Goal: Information Seeking & Learning: Understand process/instructions

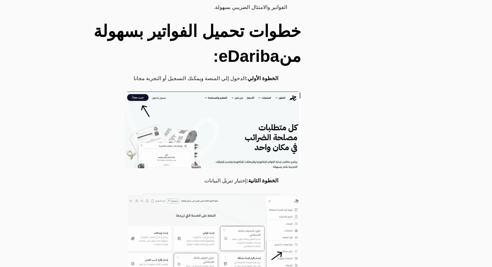
scroll to position [1555, 0]
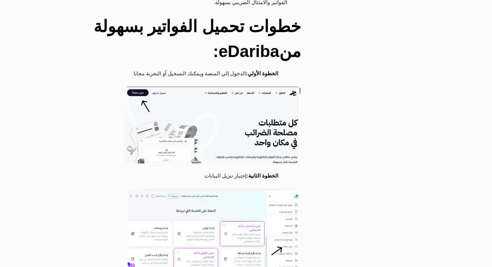
click at [292, 189] on img at bounding box center [214, 230] width 173 height 83
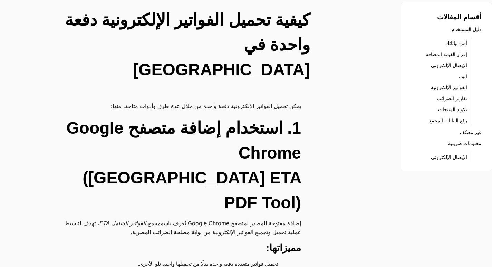
scroll to position [0, 0]
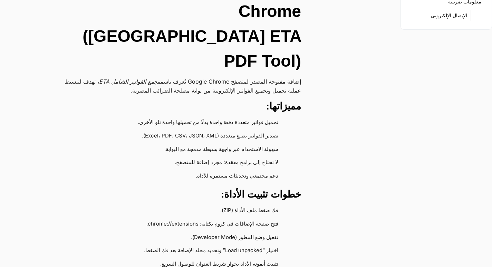
scroll to position [104, 0]
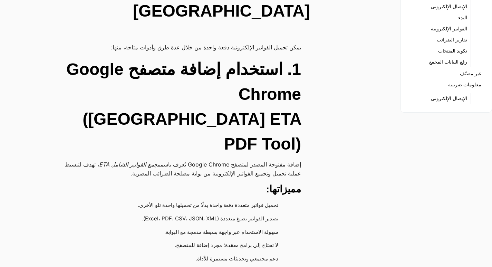
click at [295, 68] on h2 "1. استخدام إضافة متصفح Google Chrome ([GEOGRAPHIC_DATA] ETA PDF Tool)" at bounding box center [177, 107] width 247 height 100
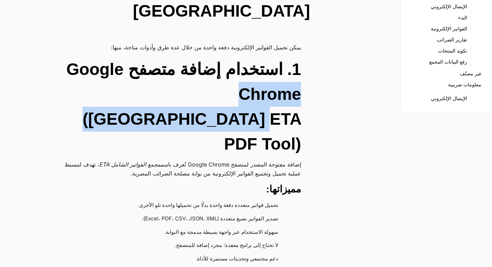
drag, startPoint x: 295, startPoint y: 68, endPoint x: 276, endPoint y: 78, distance: 21.2
click at [276, 78] on h2 "1. استخدام إضافة متصفح Google Chrome ([GEOGRAPHIC_DATA] ETA PDF Tool)" at bounding box center [177, 107] width 247 height 100
click at [291, 70] on h2 "1. استخدام إضافة متصفح Google Chrome ([GEOGRAPHIC_DATA] ETA PDF Tool)" at bounding box center [177, 107] width 247 height 100
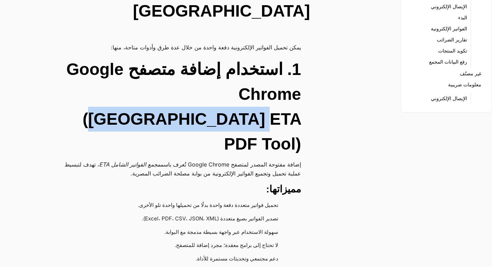
drag, startPoint x: 294, startPoint y: 68, endPoint x: 149, endPoint y: 70, distance: 145.1
click at [149, 70] on h2 "1. استخدام إضافة متصفح Google Chrome ([GEOGRAPHIC_DATA] ETA PDF Tool)" at bounding box center [177, 107] width 247 height 100
copy h2 "Egypt ETA PDF Tool"
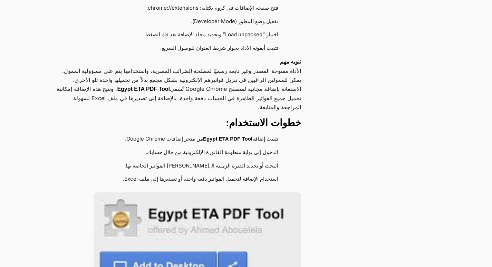
scroll to position [415, 0]
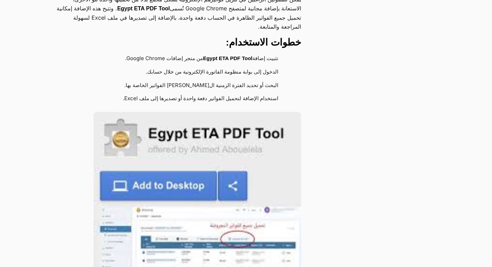
scroll to position [484, 0]
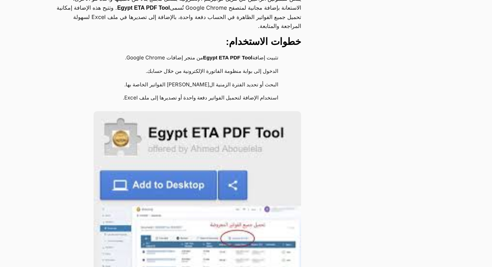
click at [182, 113] on img at bounding box center [198, 224] width 208 height 227
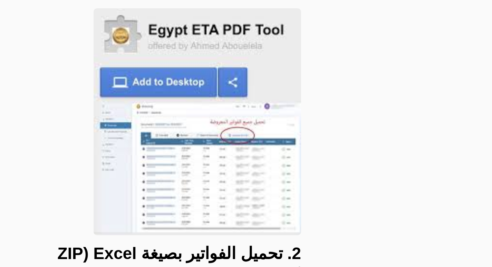
scroll to position [587, 0]
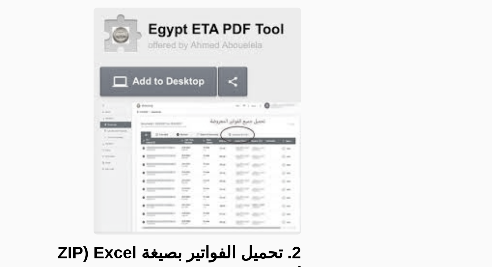
click at [121, 240] on h2 "2. تحميل الفواتير بصيغة Excel (ZIP أو CAB) من البورتال" at bounding box center [177, 265] width 247 height 50
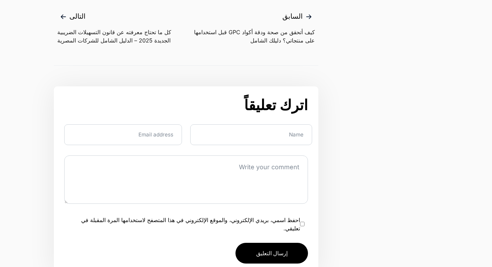
scroll to position [2350, 0]
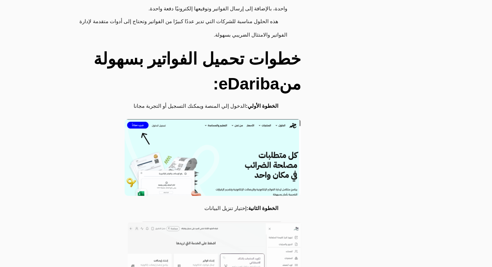
scroll to position [1523, 0]
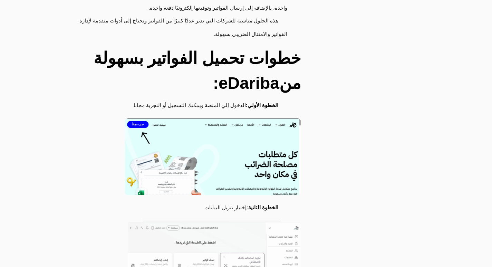
click at [139, 119] on img at bounding box center [213, 157] width 177 height 77
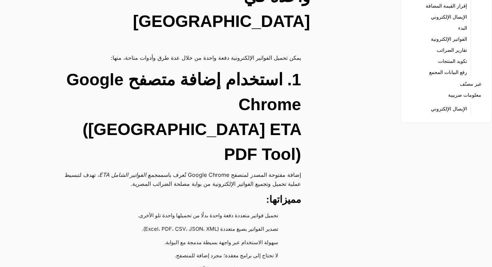
scroll to position [0, 0]
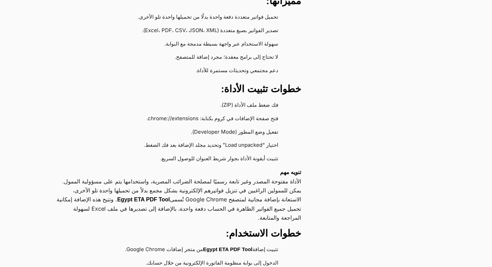
scroll to position [279, 0]
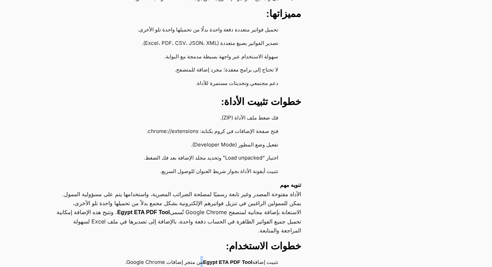
click at [205, 256] on li "تثبيت إضافة Egypt ETA PDF Tool من متجر إضافات Google Chrome." at bounding box center [174, 262] width 227 height 13
click at [203, 259] on strong "Egypt ETA PDF Tool" at bounding box center [227, 262] width 49 height 6
drag, startPoint x: 203, startPoint y: 194, endPoint x: 211, endPoint y: 199, distance: 9.3
click at [211, 259] on strong "Egypt ETA PDF Tool" at bounding box center [227, 262] width 49 height 6
